Goal: Obtain resource: Download file/media

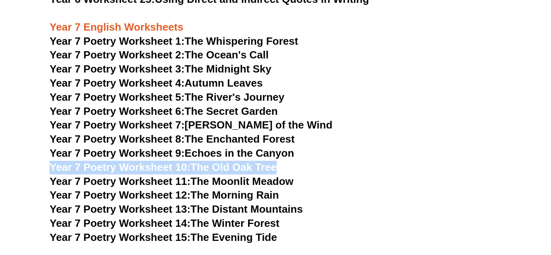
click at [215, 161] on link "Year 7 Poetry Worksheet 10: The Old Oak Tree" at bounding box center [163, 167] width 227 height 12
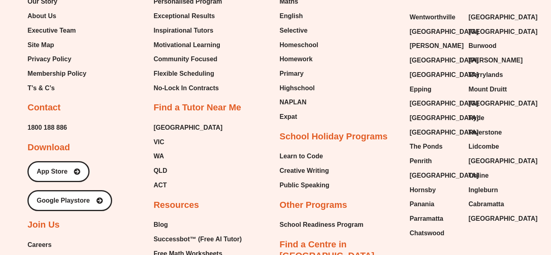
scroll to position [8238, 0]
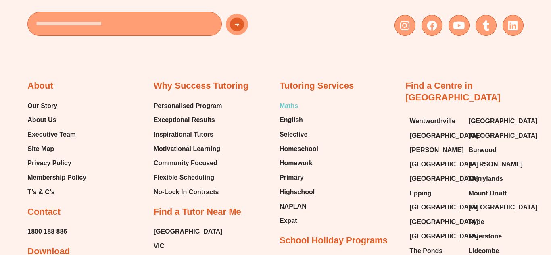
click at [292, 100] on span "Maths" at bounding box center [288, 106] width 19 height 12
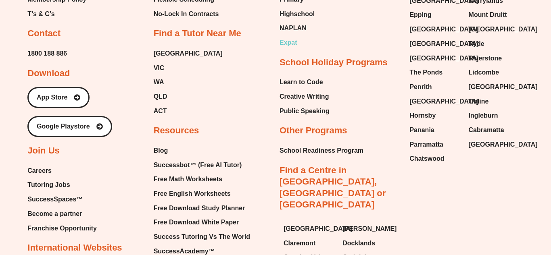
scroll to position [2894, 0]
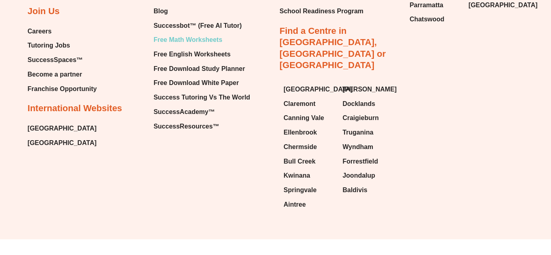
click at [180, 41] on span "Free Math Worksheets" at bounding box center [188, 40] width 69 height 12
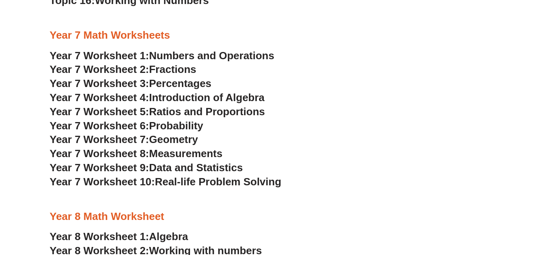
scroll to position [2186, 0]
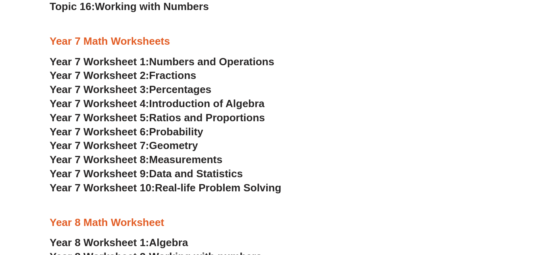
click at [249, 188] on span "Real-life Problem Solving" at bounding box center [218, 188] width 126 height 12
click at [163, 80] on span "Fractions" at bounding box center [172, 75] width 47 height 12
